Goal: Transaction & Acquisition: Purchase product/service

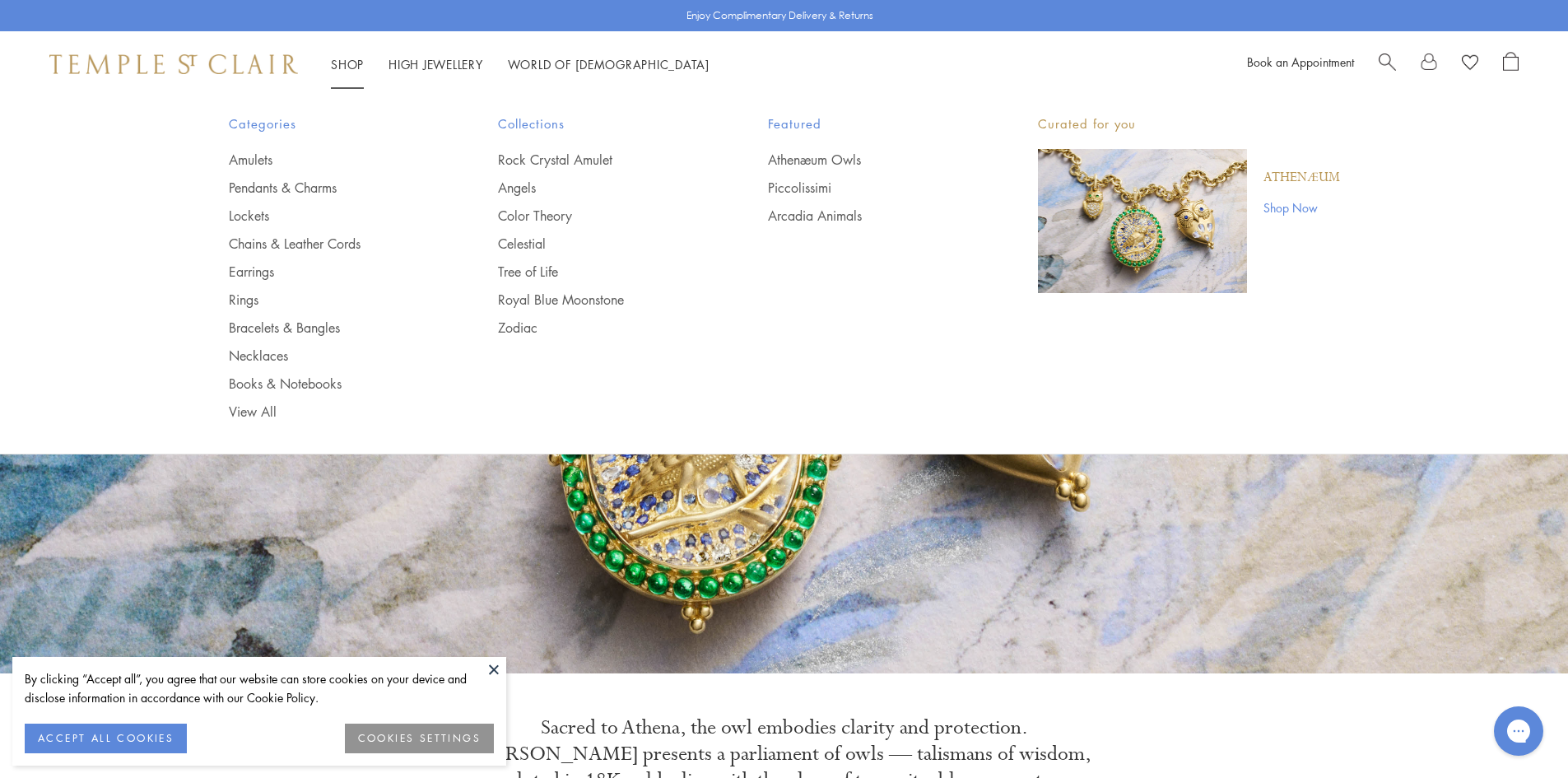
click at [1383, 57] on span "Search" at bounding box center [1388, 60] width 17 height 17
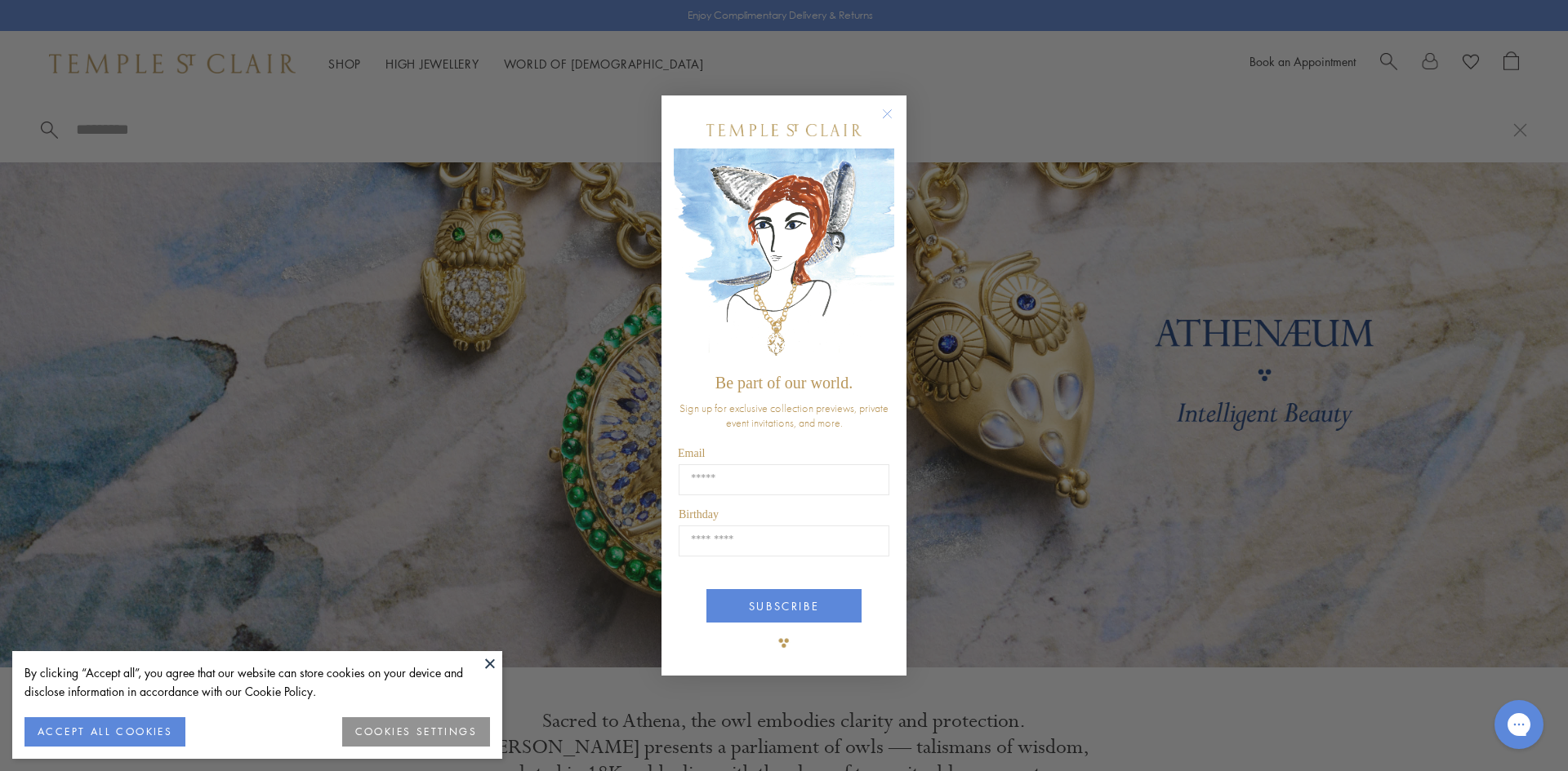
click at [887, 110] on circle "Close dialog" at bounding box center [887, 113] width 19 height 19
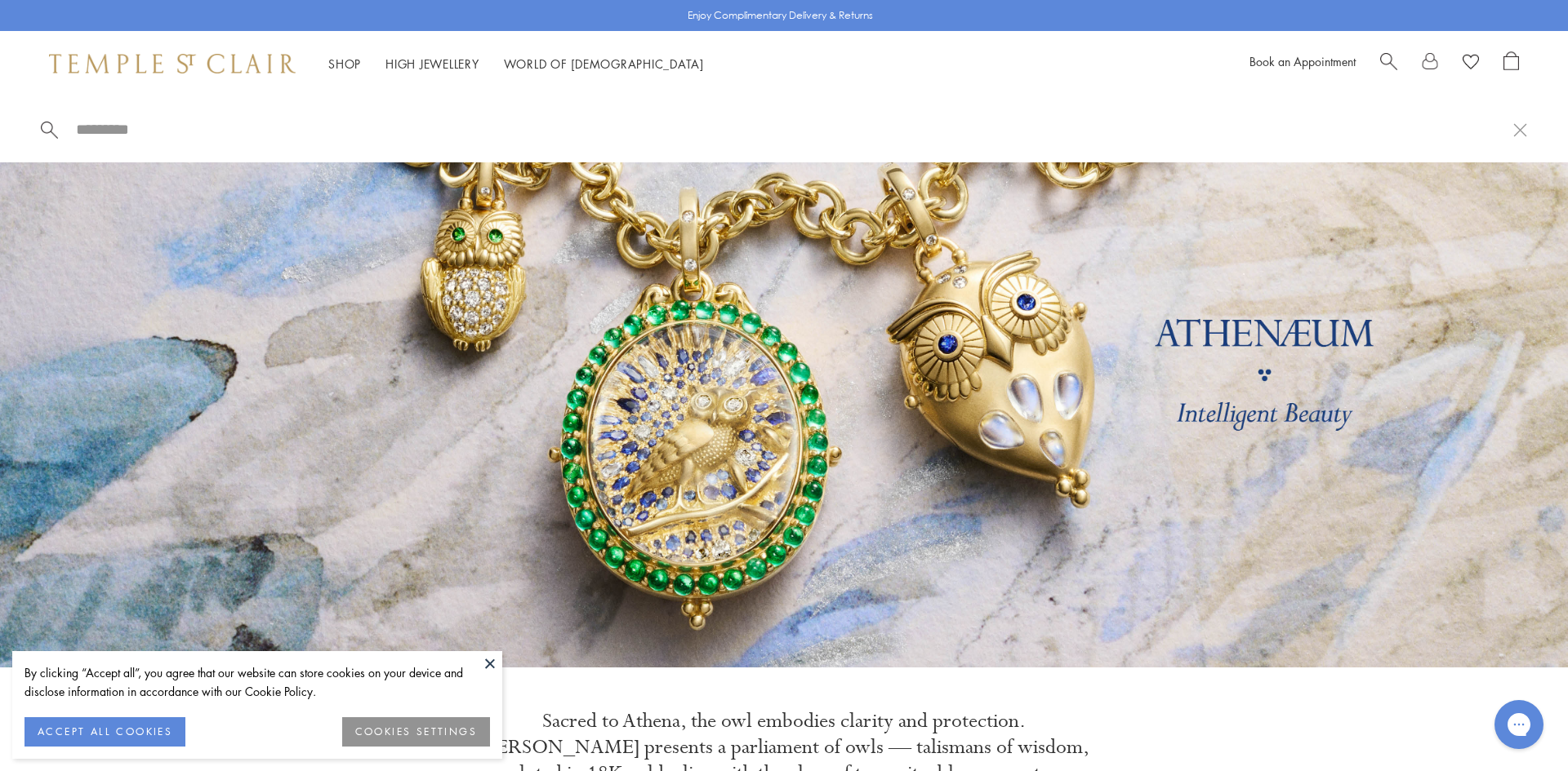
click at [97, 121] on input "search" at bounding box center [793, 130] width 1438 height 19
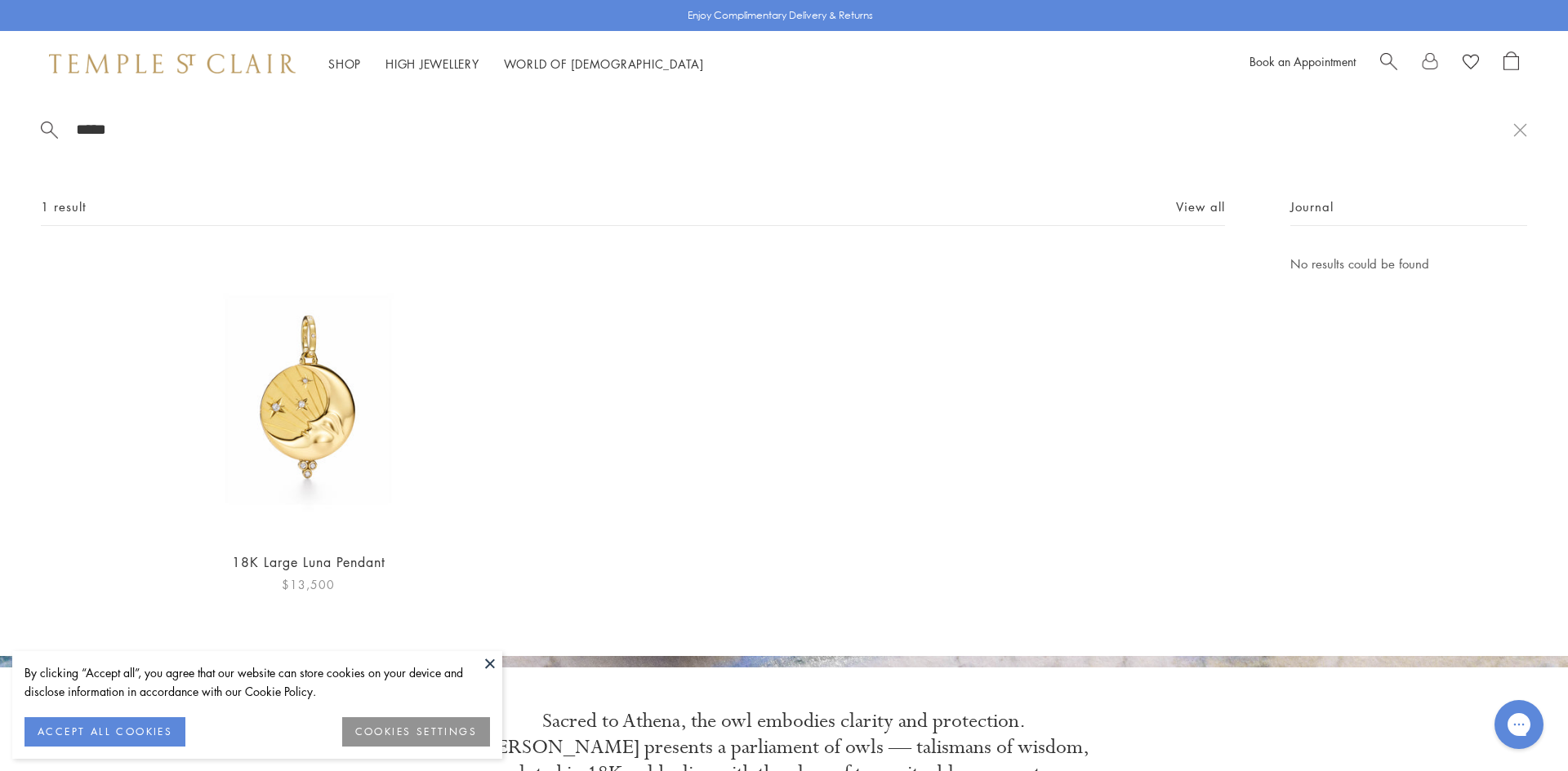
type input "*****"
click at [317, 429] on img at bounding box center [308, 395] width 283 height 283
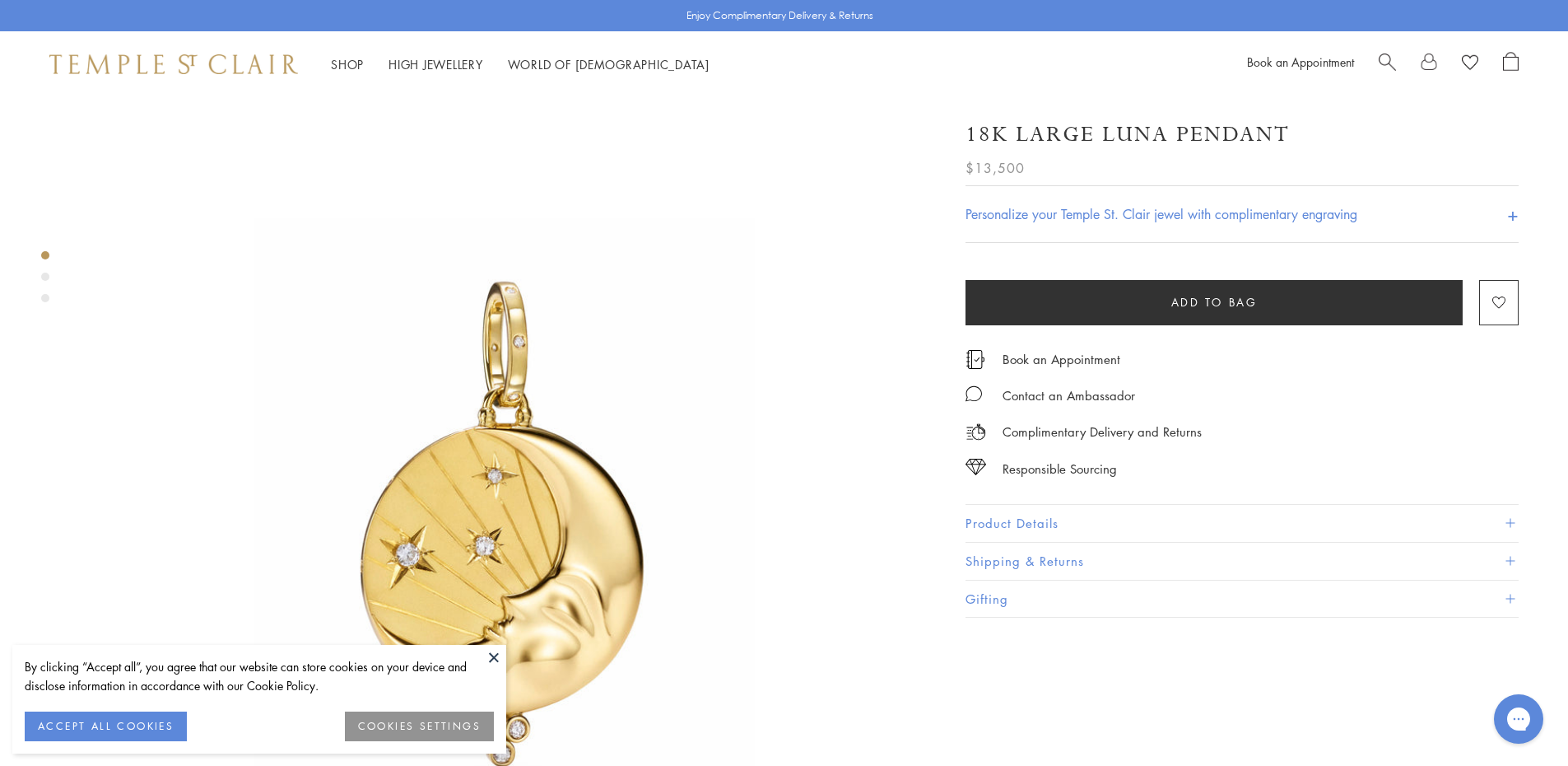
click at [1513, 523] on span at bounding box center [1510, 524] width 9 height 9
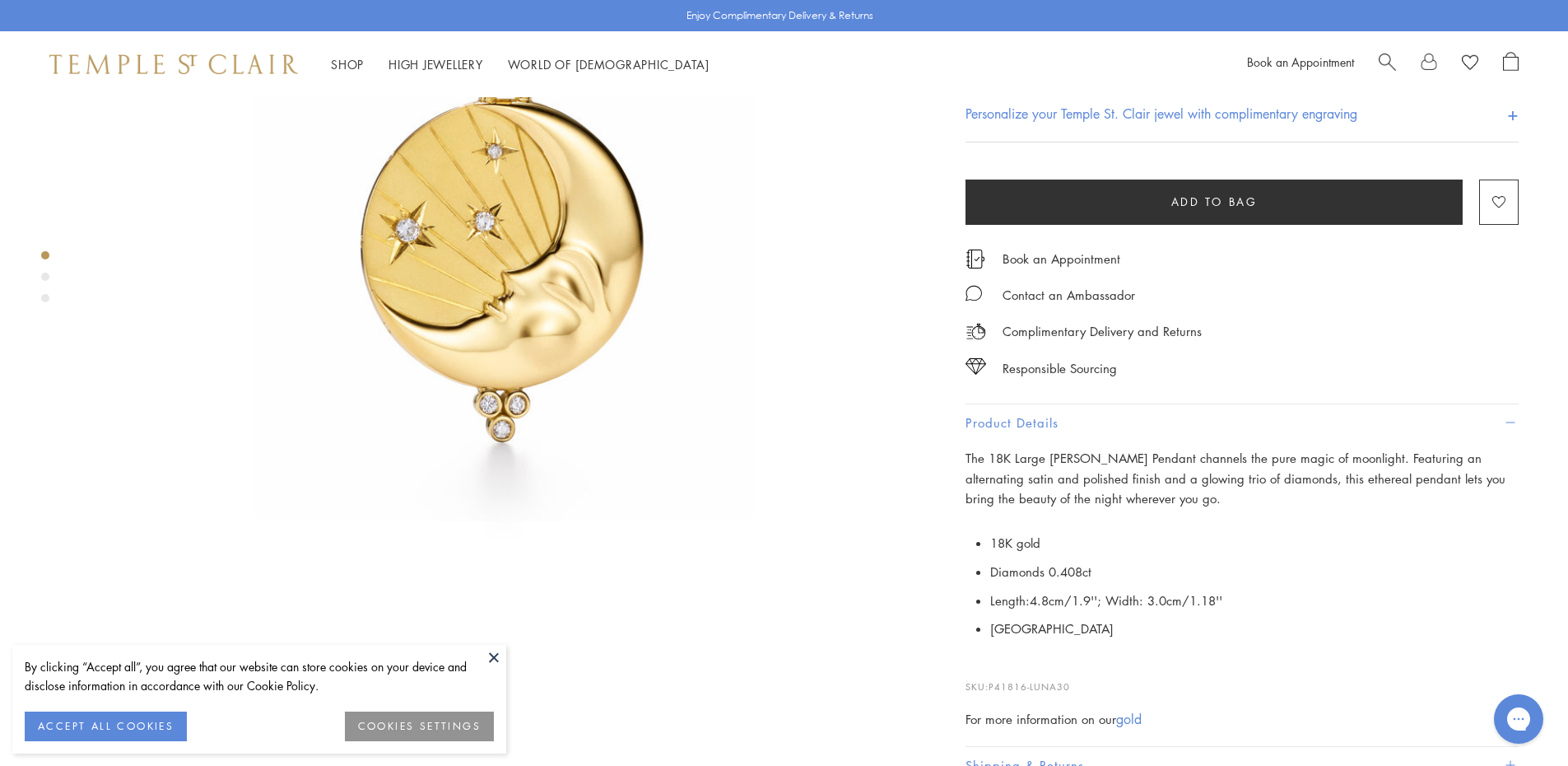
scroll to position [247, 0]
